Goal: Information Seeking & Learning: Learn about a topic

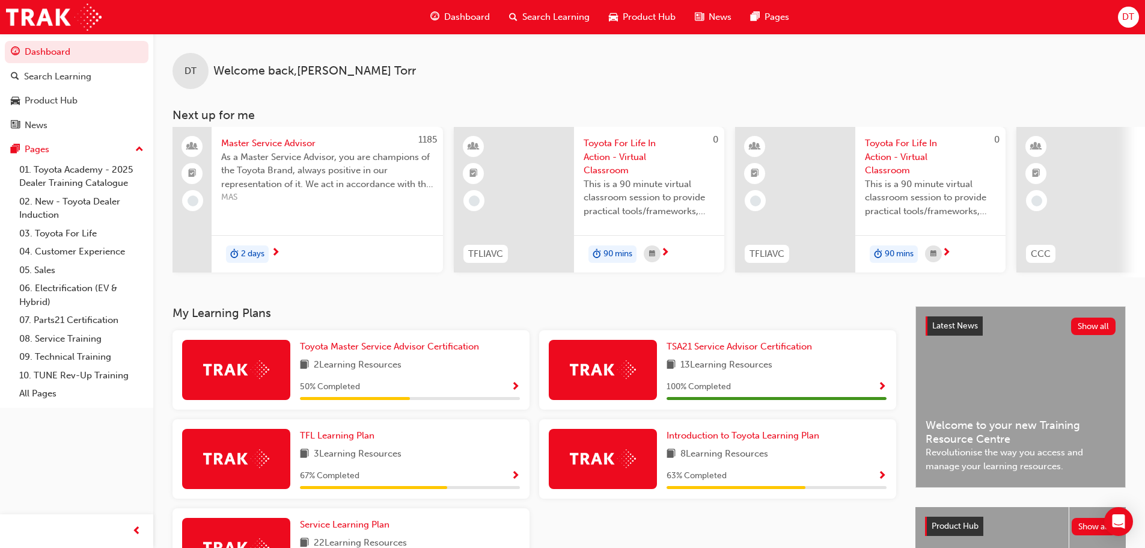
click at [316, 257] on div "2 days" at bounding box center [327, 254] width 231 height 38
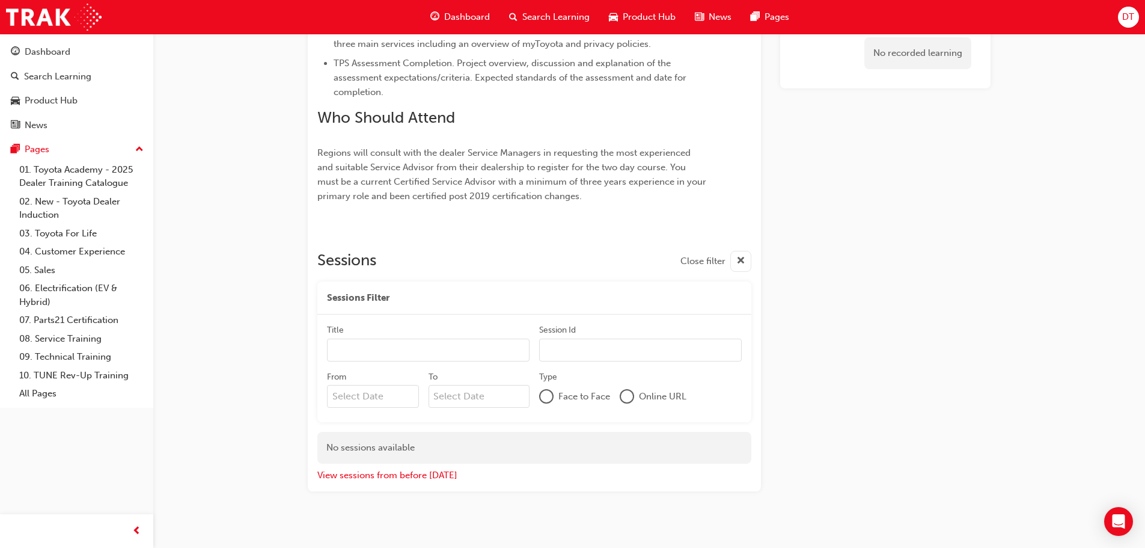
scroll to position [629, 0]
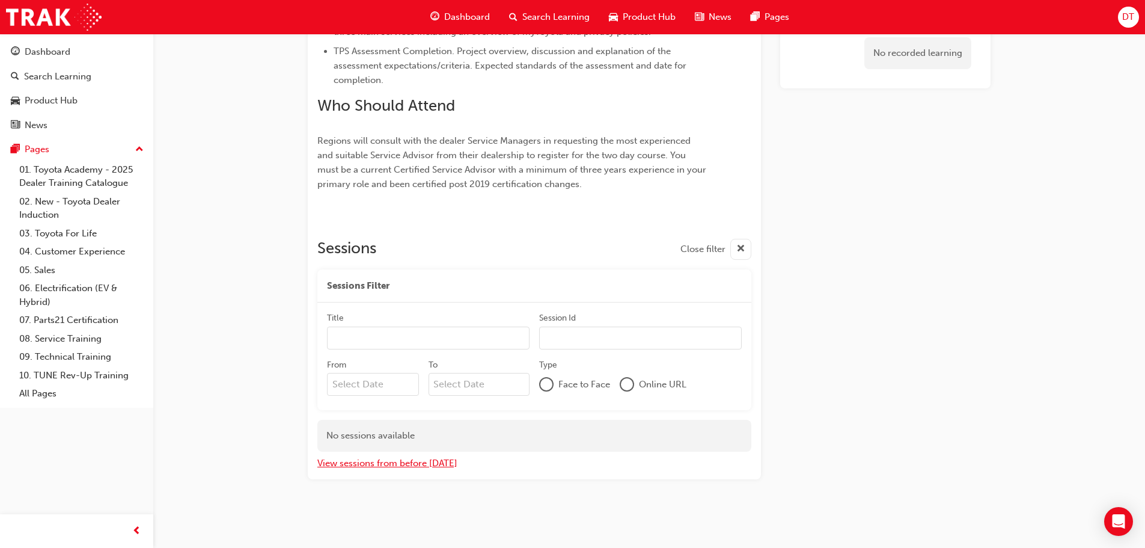
click at [405, 462] on button "View sessions from before [DATE]" at bounding box center [387, 463] width 140 height 14
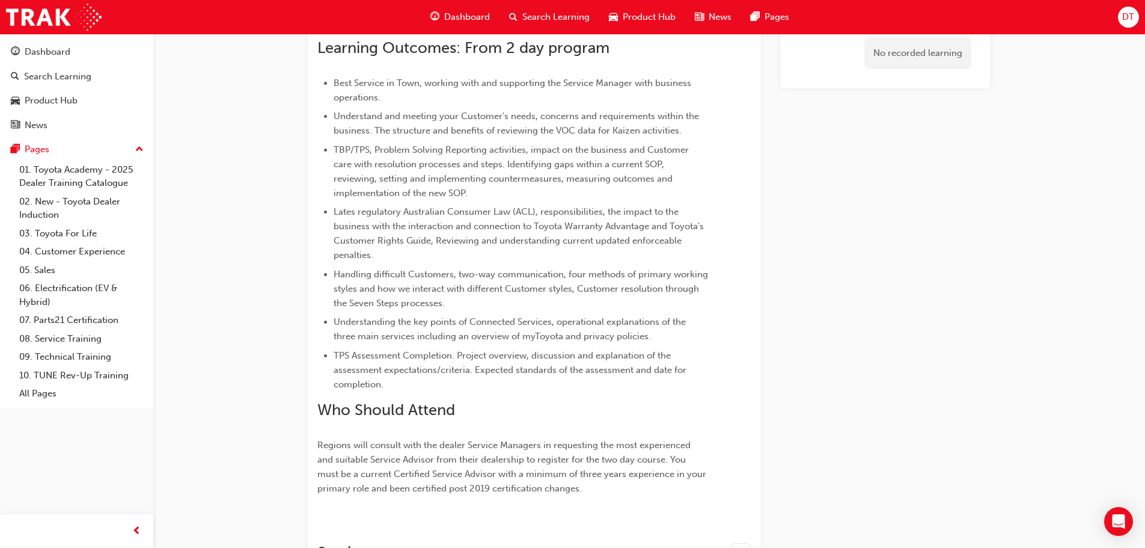
scroll to position [0, 0]
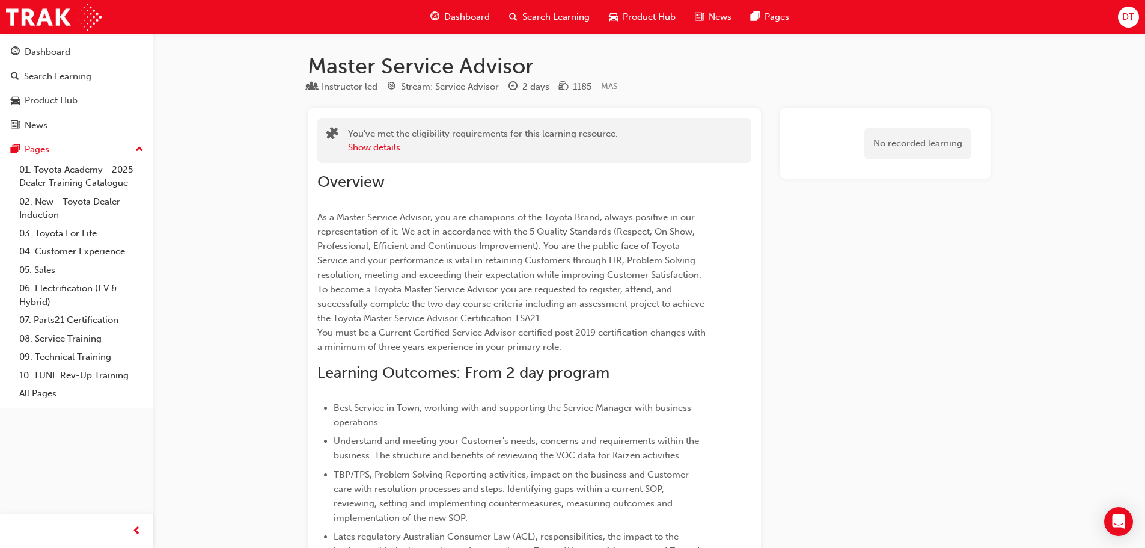
click at [474, 15] on span "Dashboard" at bounding box center [467, 17] width 46 height 14
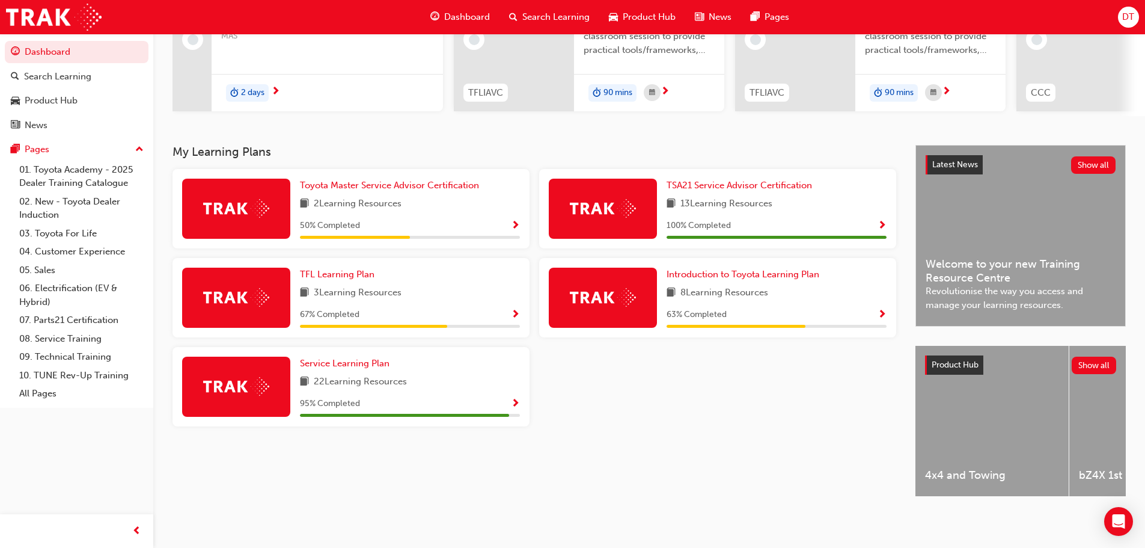
scroll to position [171, 0]
click at [350, 275] on link "TFL Learning Plan" at bounding box center [339, 275] width 79 height 14
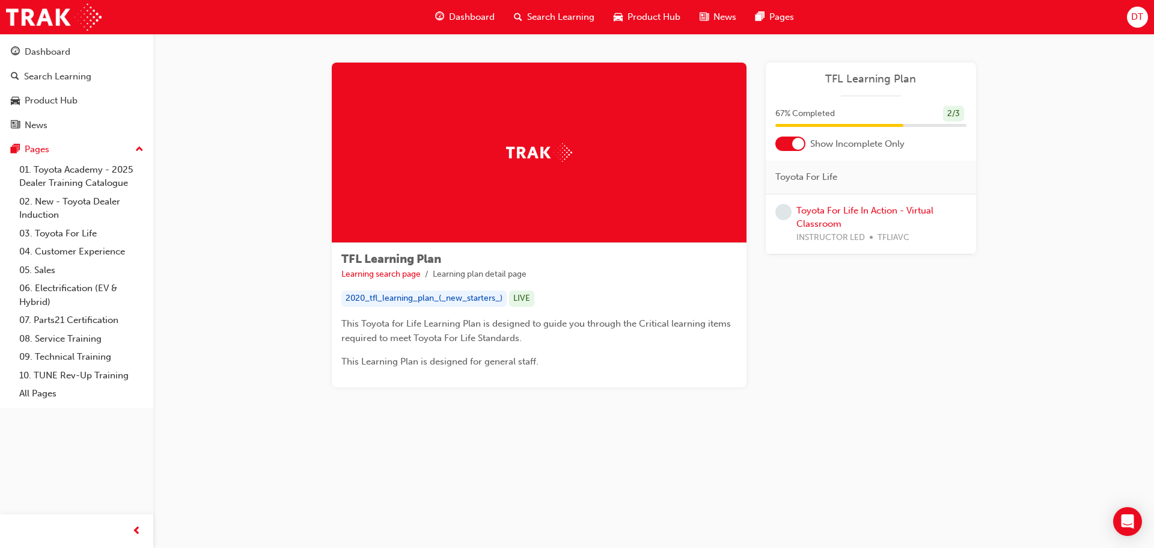
click at [462, 20] on span "Dashboard" at bounding box center [472, 17] width 46 height 14
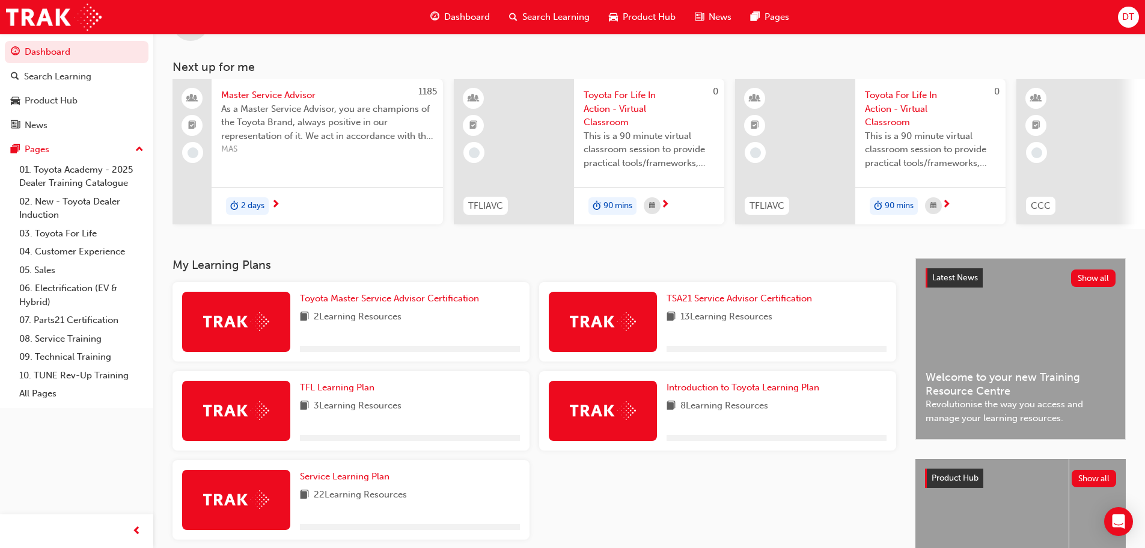
scroll to position [171, 0]
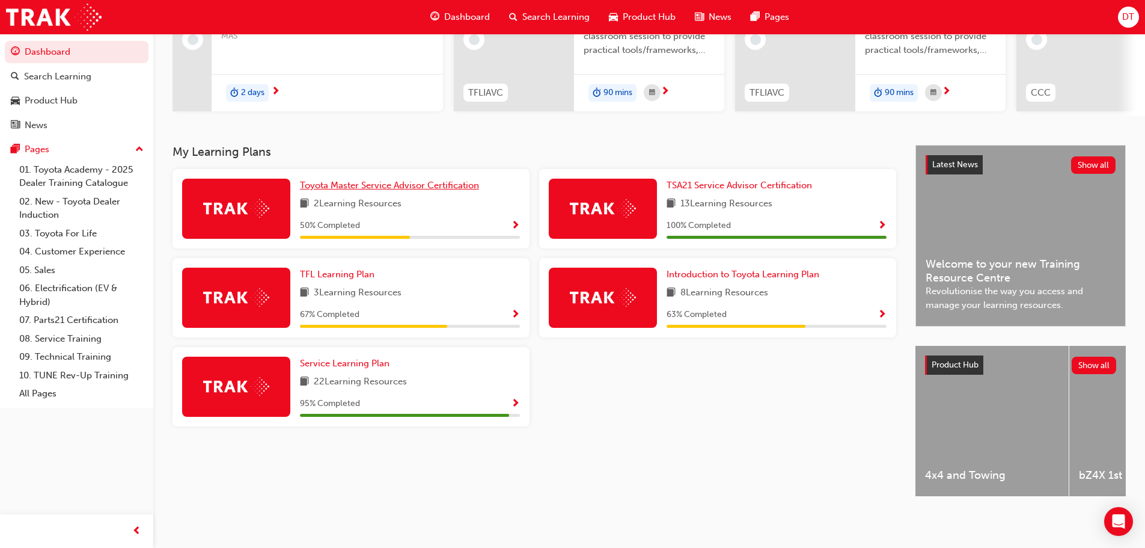
click at [335, 182] on span "Toyota Master Service Advisor Certification" at bounding box center [389, 185] width 179 height 11
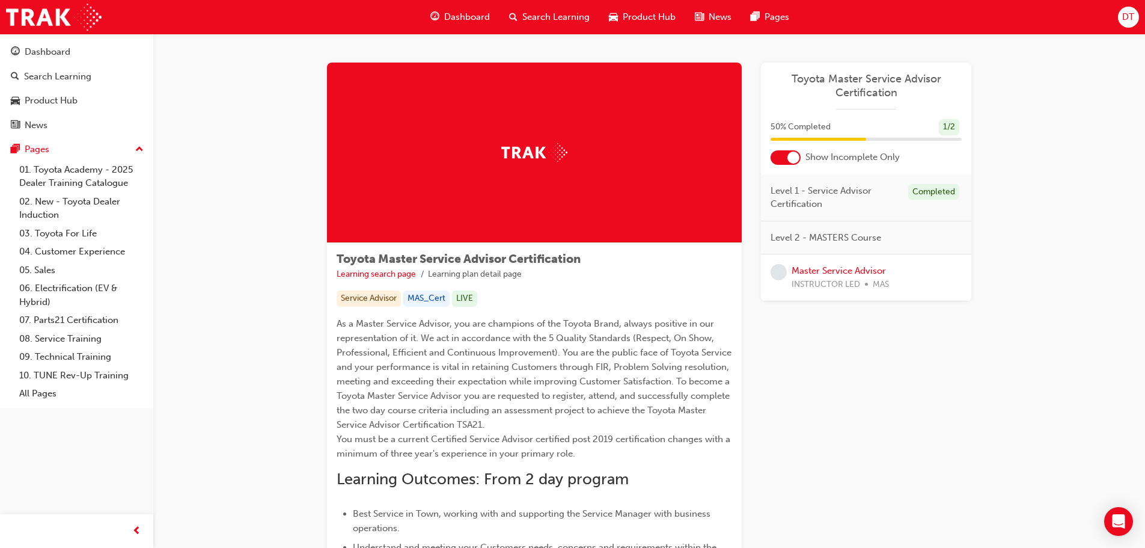
click at [469, 19] on span "Dashboard" at bounding box center [467, 17] width 46 height 14
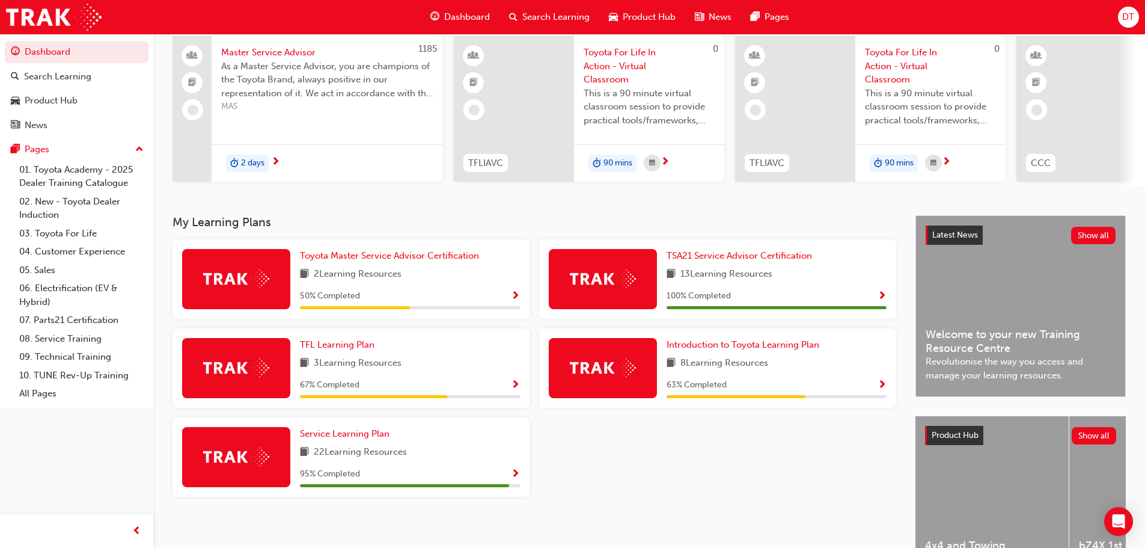
scroll to position [120, 0]
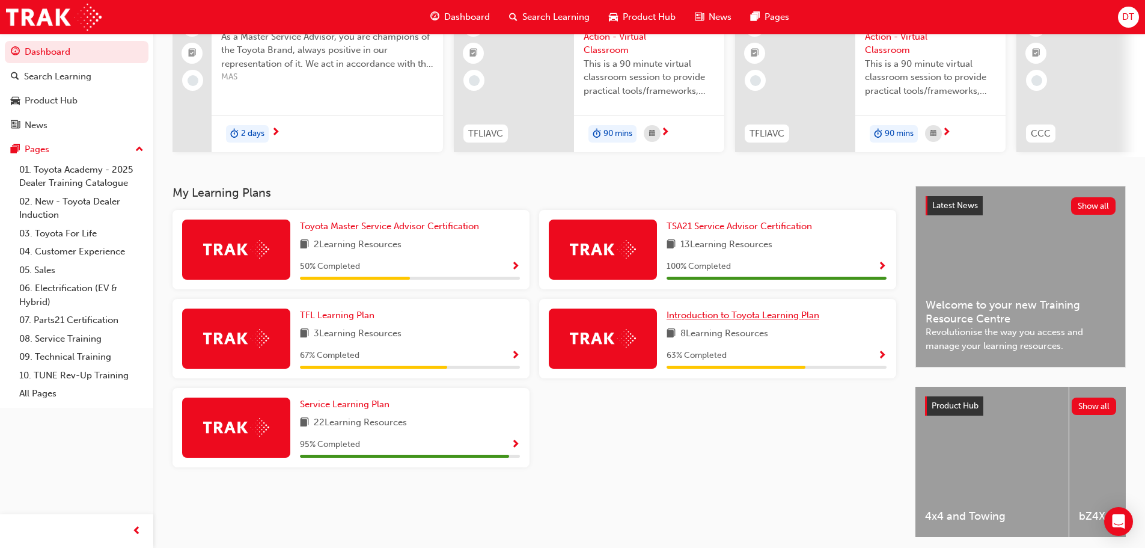
click at [732, 317] on span "Introduction to Toyota Learning Plan" at bounding box center [743, 315] width 153 height 11
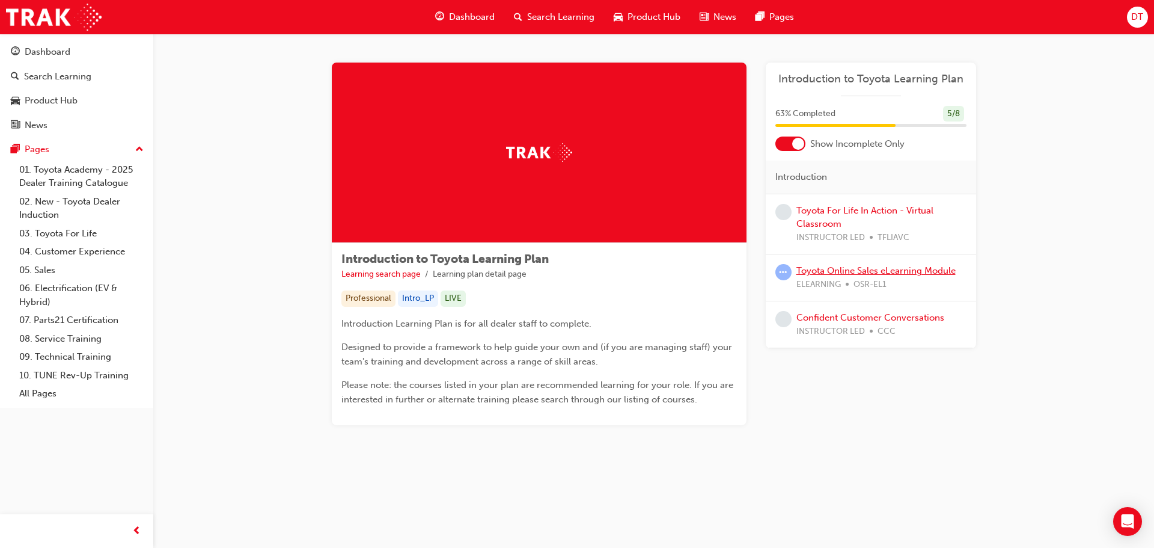
click at [831, 272] on link "Toyota Online Sales eLearning Module" at bounding box center [876, 270] width 159 height 11
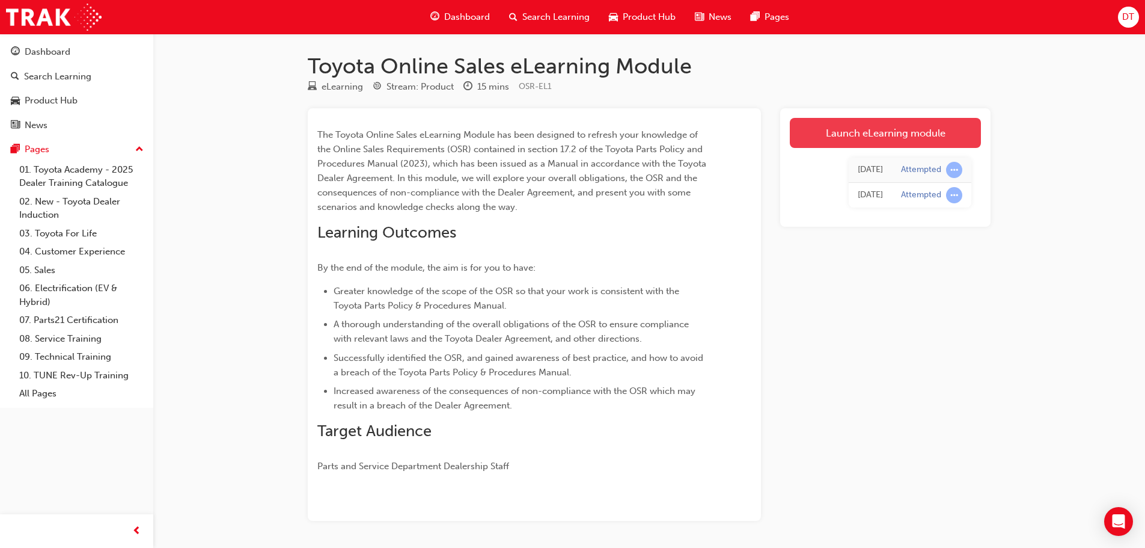
click at [884, 129] on link "Launch eLearning module" at bounding box center [885, 133] width 191 height 30
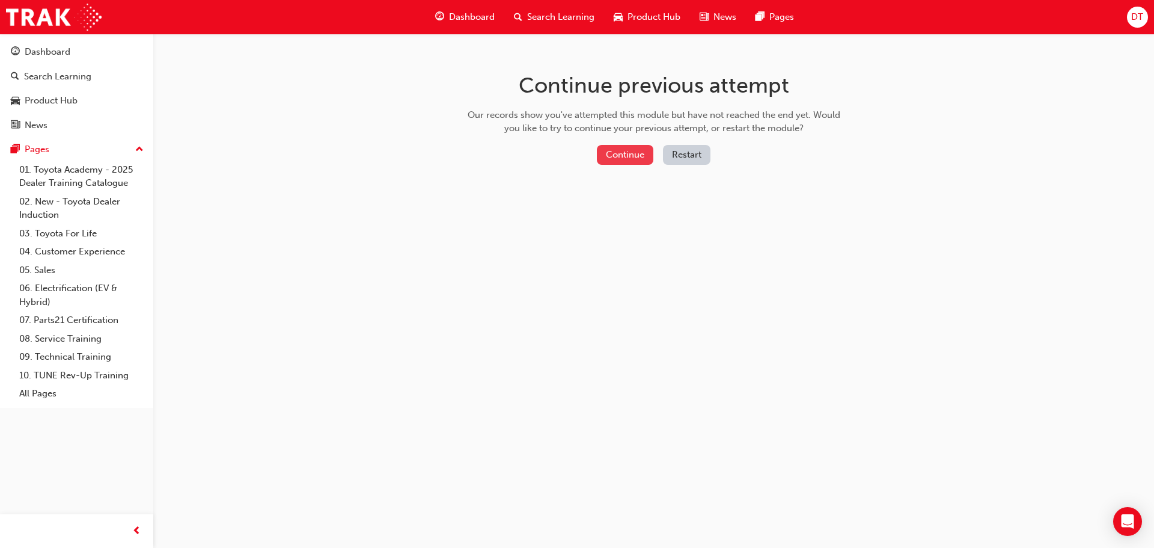
click at [624, 148] on button "Continue" at bounding box center [625, 155] width 57 height 20
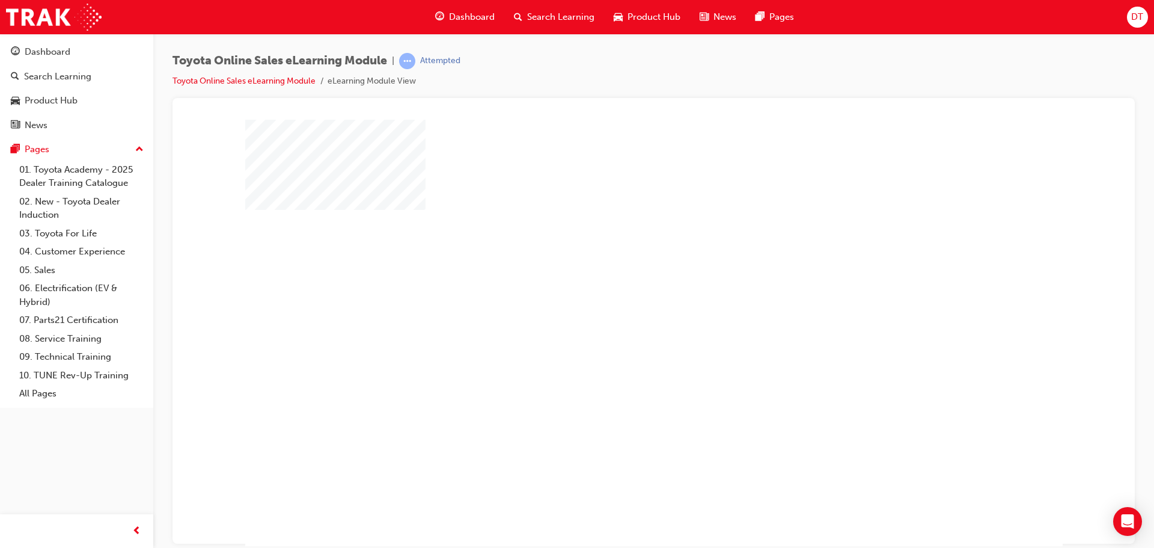
click at [619, 298] on div "play" at bounding box center [619, 298] width 0 height 0
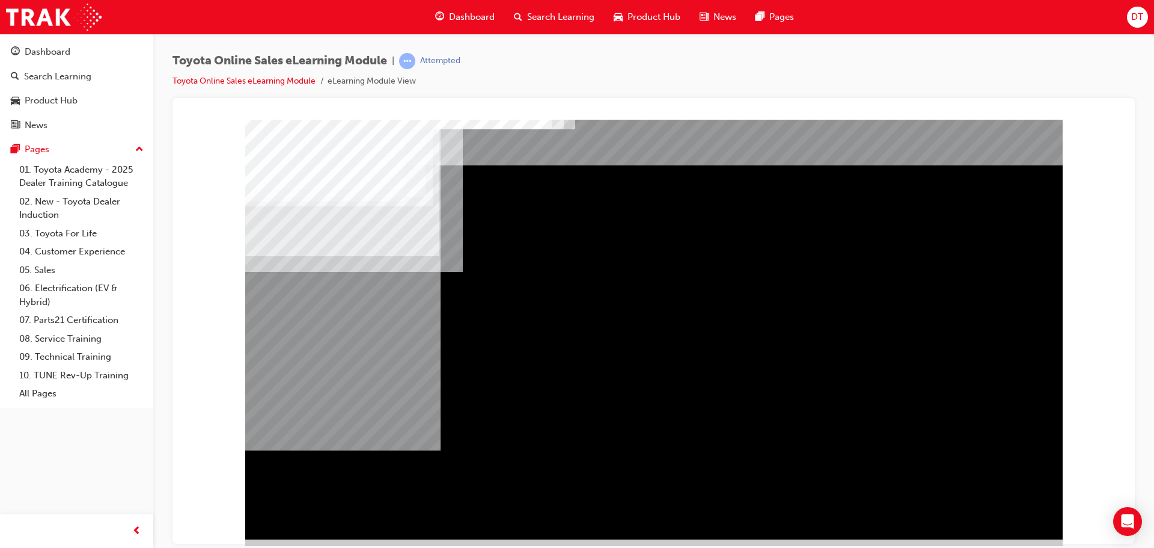
scroll to position [25, 0]
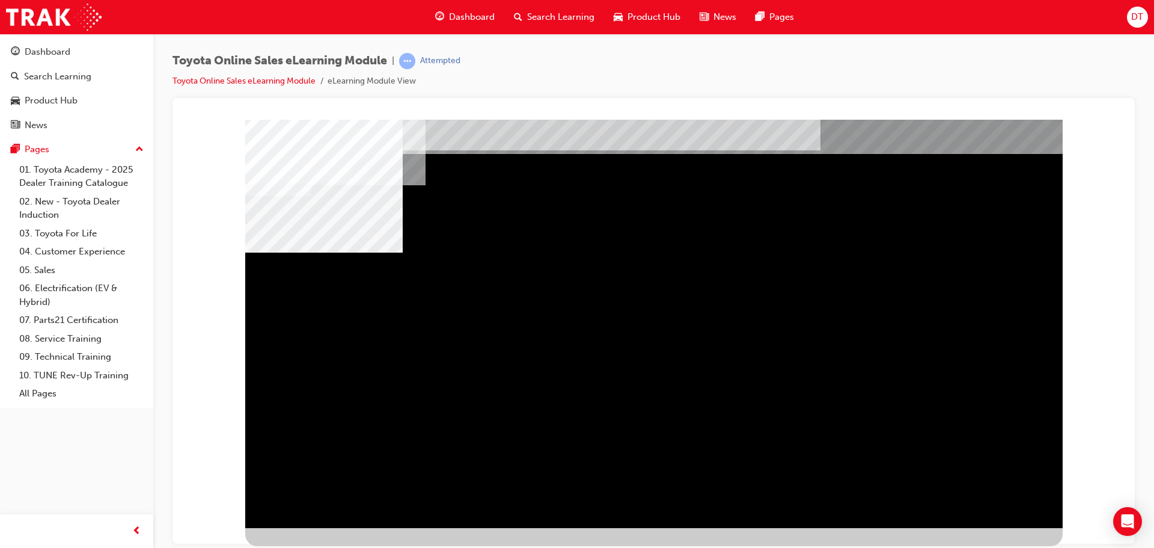
scroll to position [0, 0]
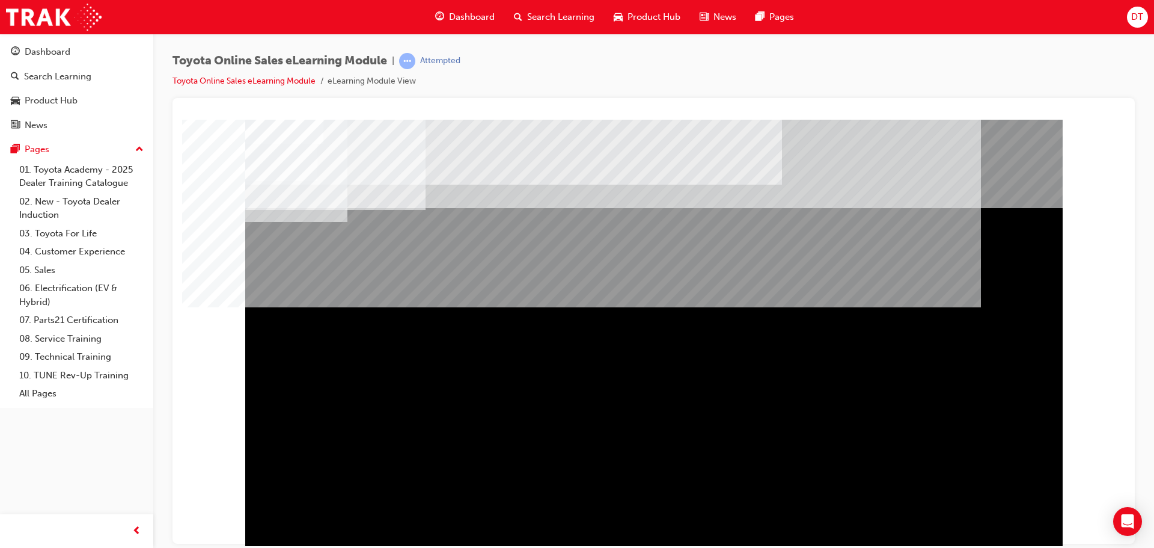
scroll to position [25, 0]
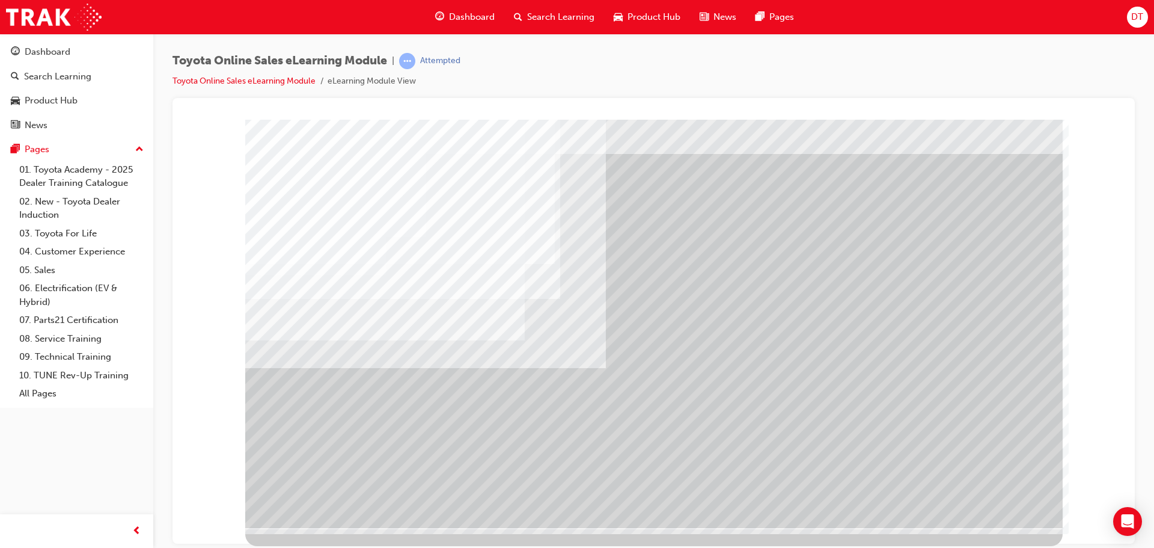
scroll to position [0, 0]
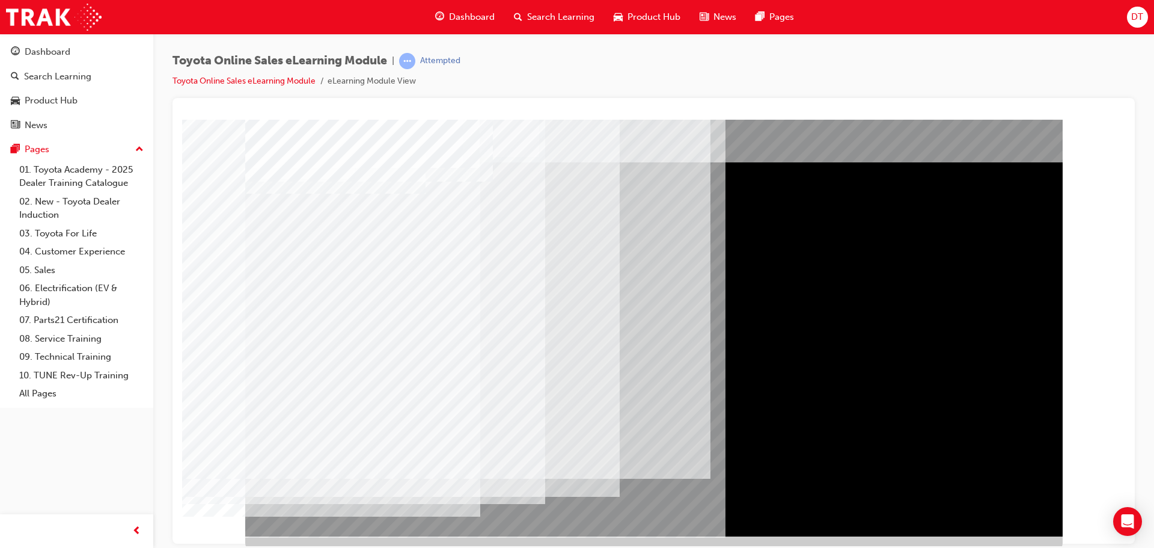
scroll to position [25, 0]
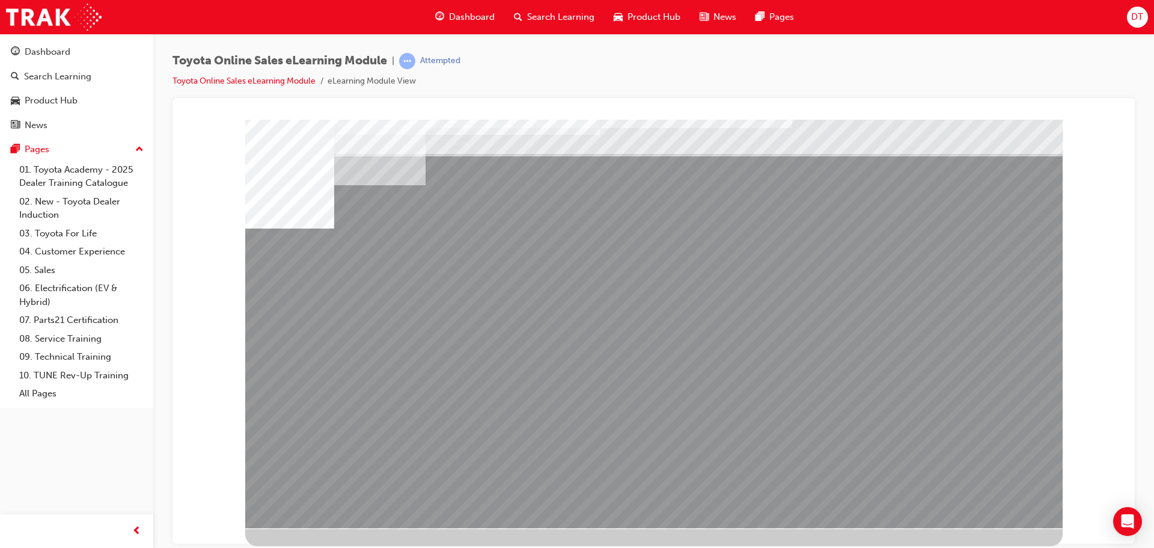
scroll to position [0, 0]
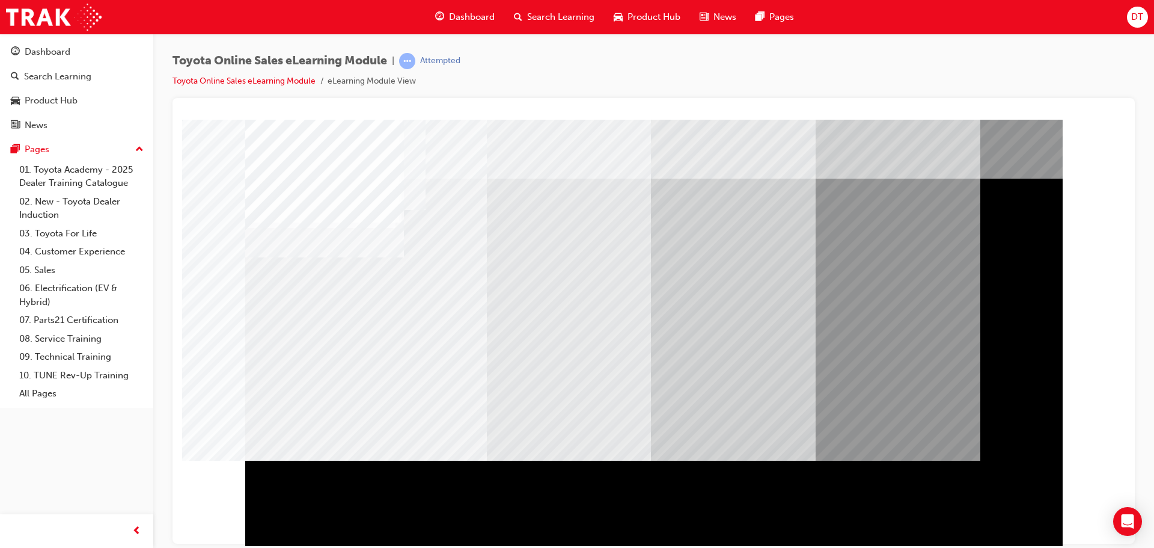
scroll to position [25, 0]
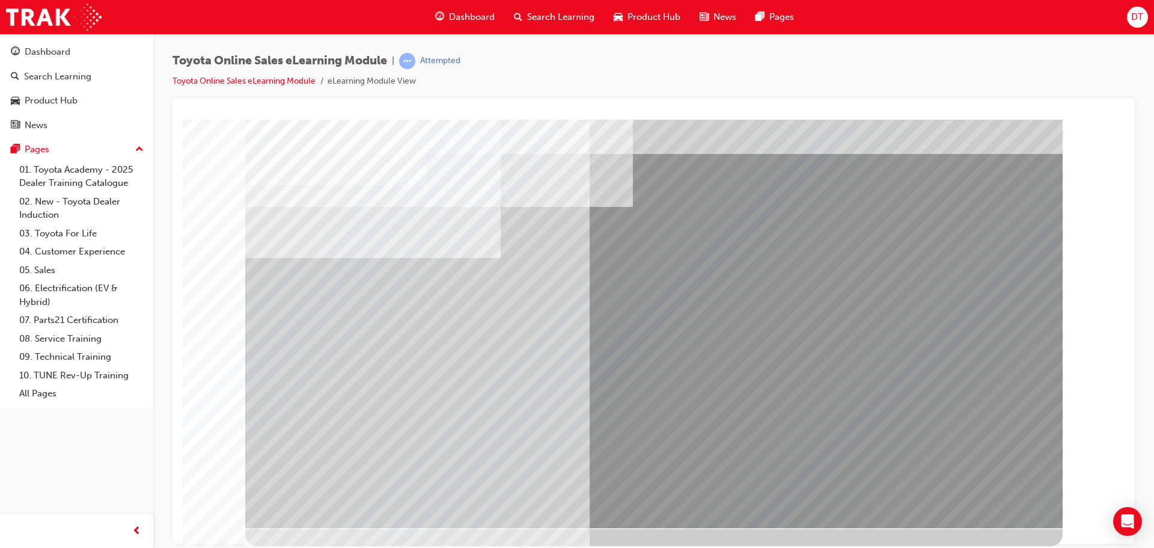
scroll to position [0, 0]
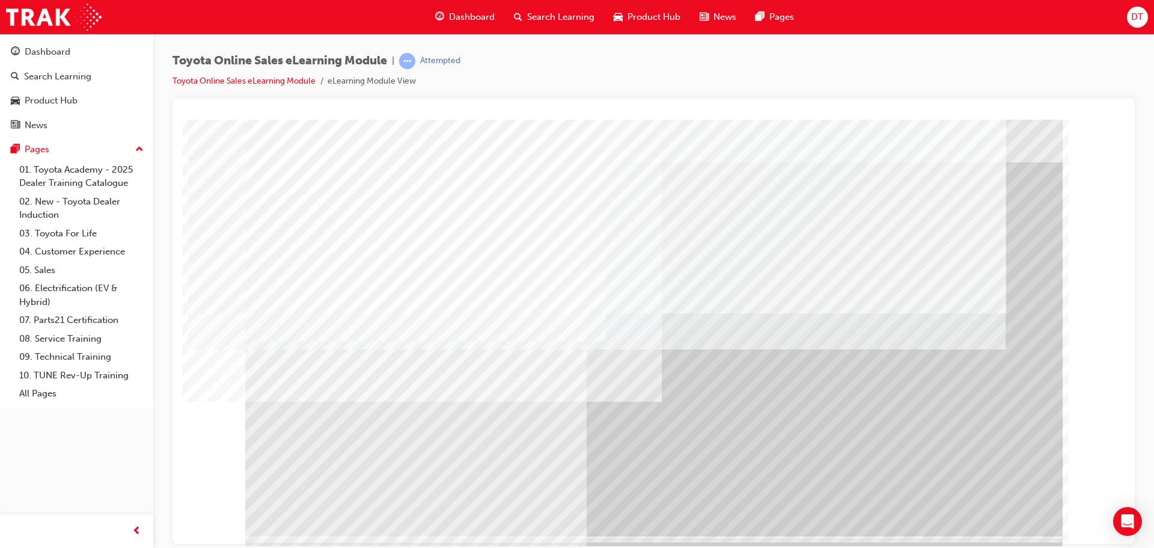
scroll to position [25, 0]
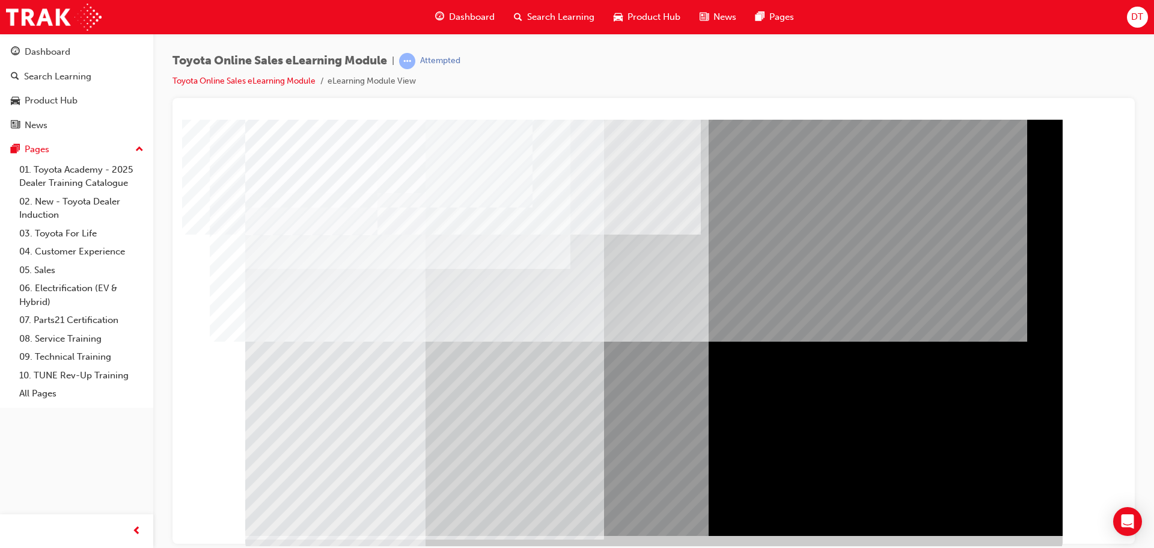
scroll to position [25, 0]
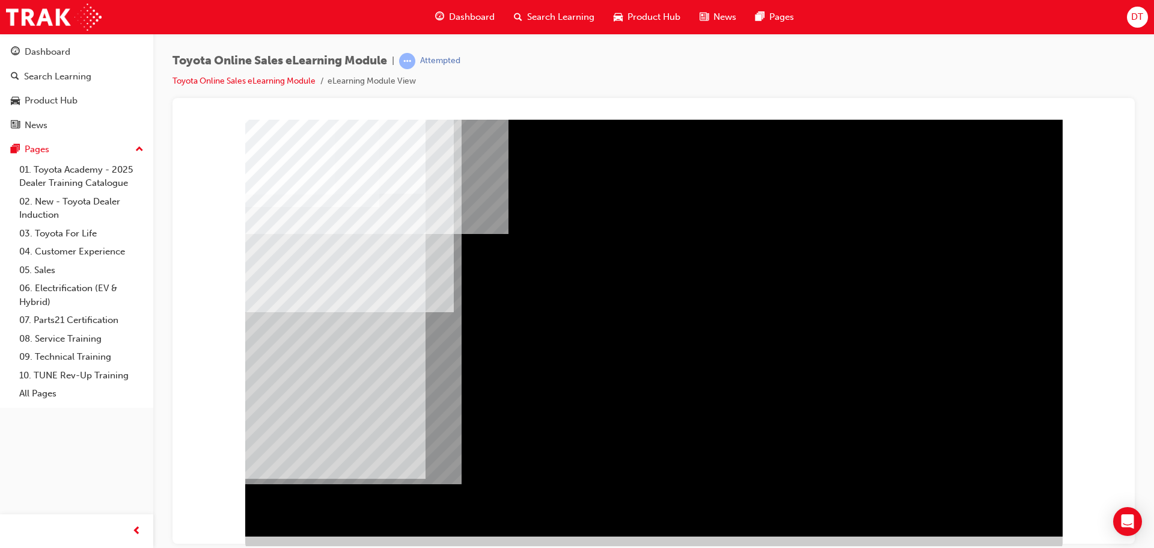
scroll to position [25, 0]
